Goal: Check status

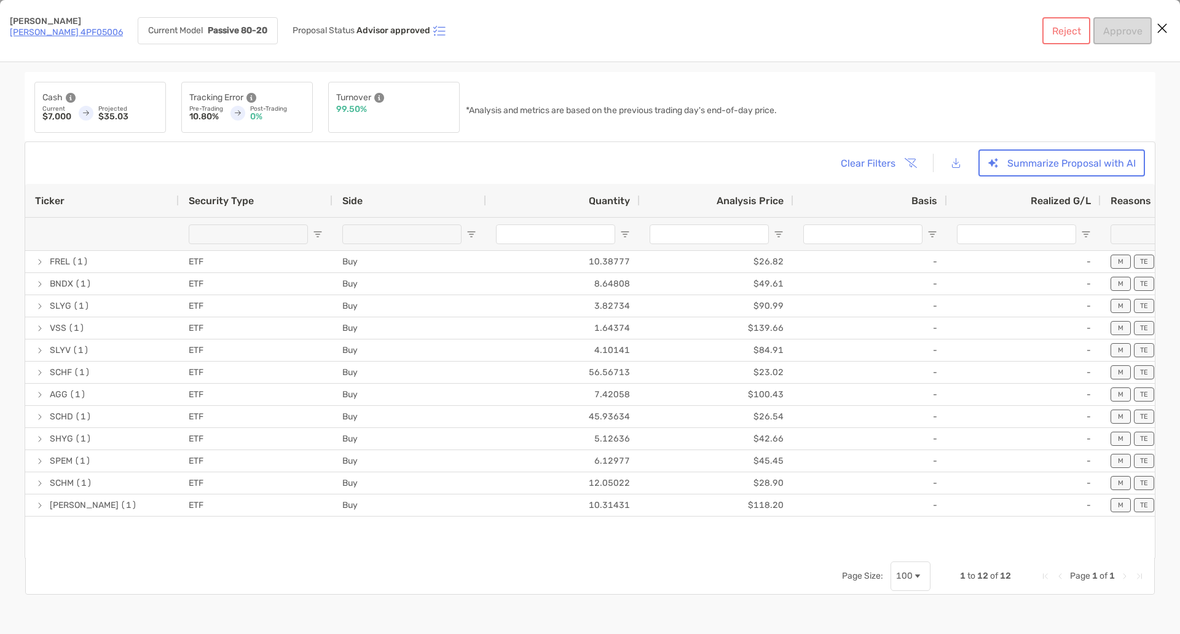
click at [1162, 23] on icon "Close modal" at bounding box center [1162, 28] width 11 height 15
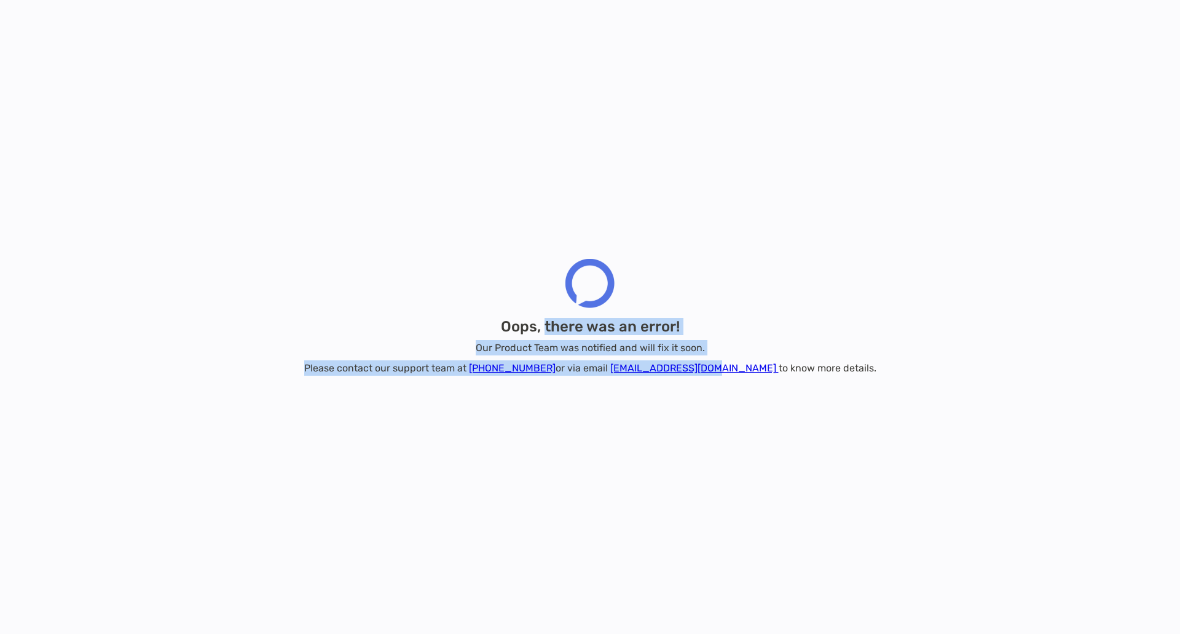
drag, startPoint x: 717, startPoint y: 427, endPoint x: 516, endPoint y: 311, distance: 232.7
click at [520, 313] on div "Oops, there was an error! Our Product Team was notified and will fix it soon. P…" at bounding box center [590, 317] width 1180 height 634
click at [352, 202] on div "Oops, there was an error! Our Product Team was notified and will fix it soon. P…" at bounding box center [590, 317] width 1180 height 634
